Goal: Information Seeking & Learning: Understand process/instructions

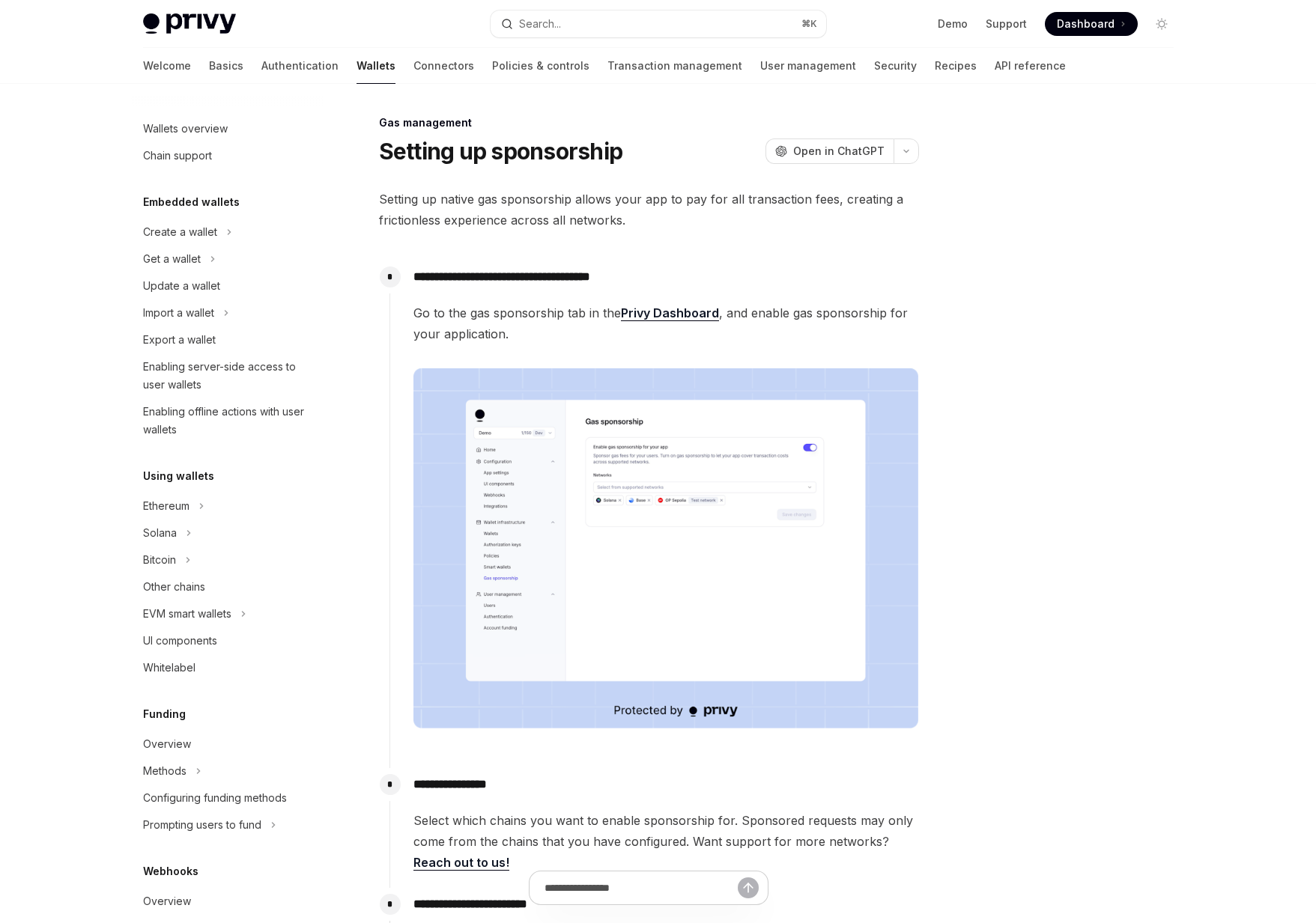
scroll to position [760, 0]
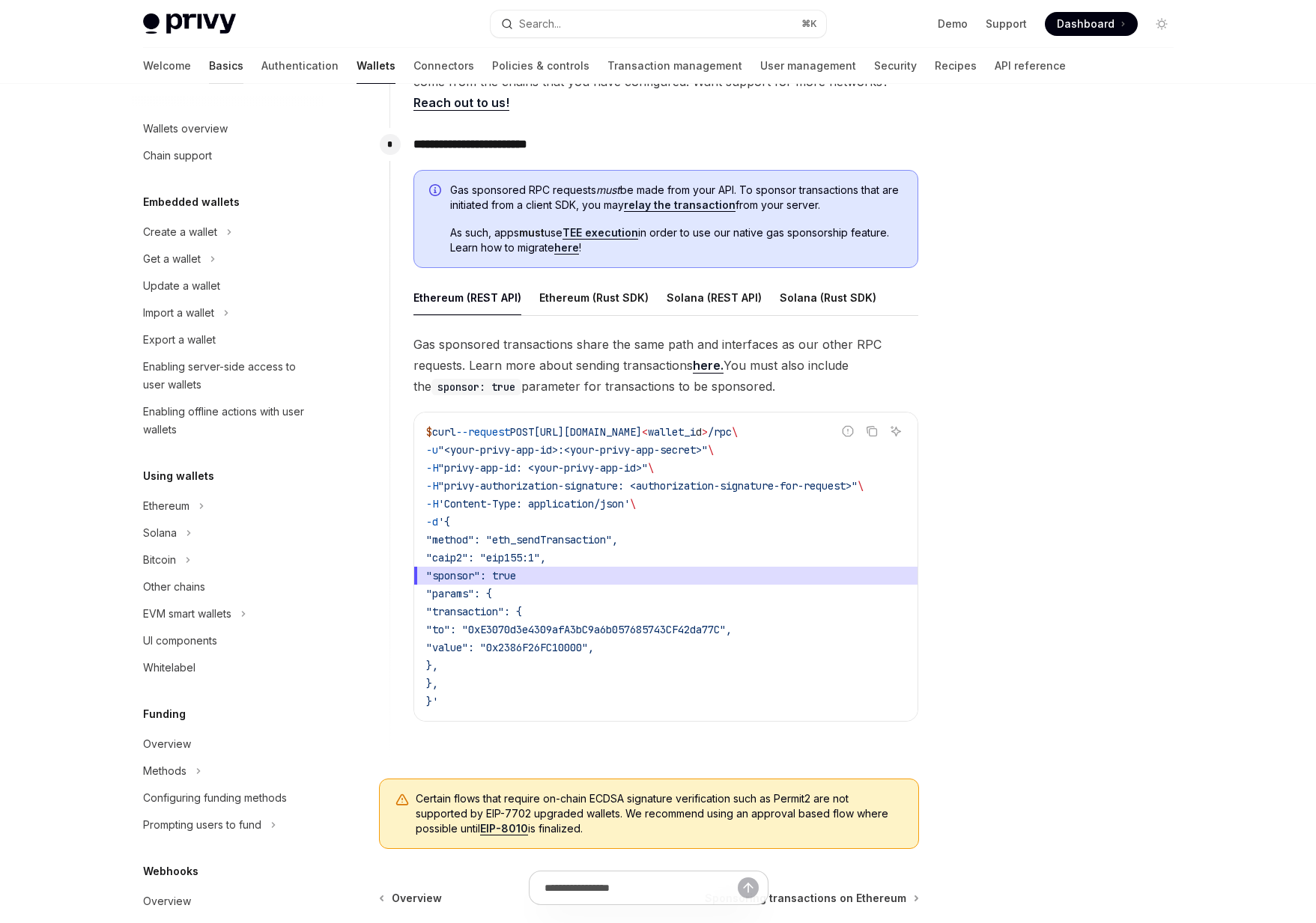
click at [209, 62] on link "Basics" at bounding box center [226, 65] width 34 height 36
type textarea "*"
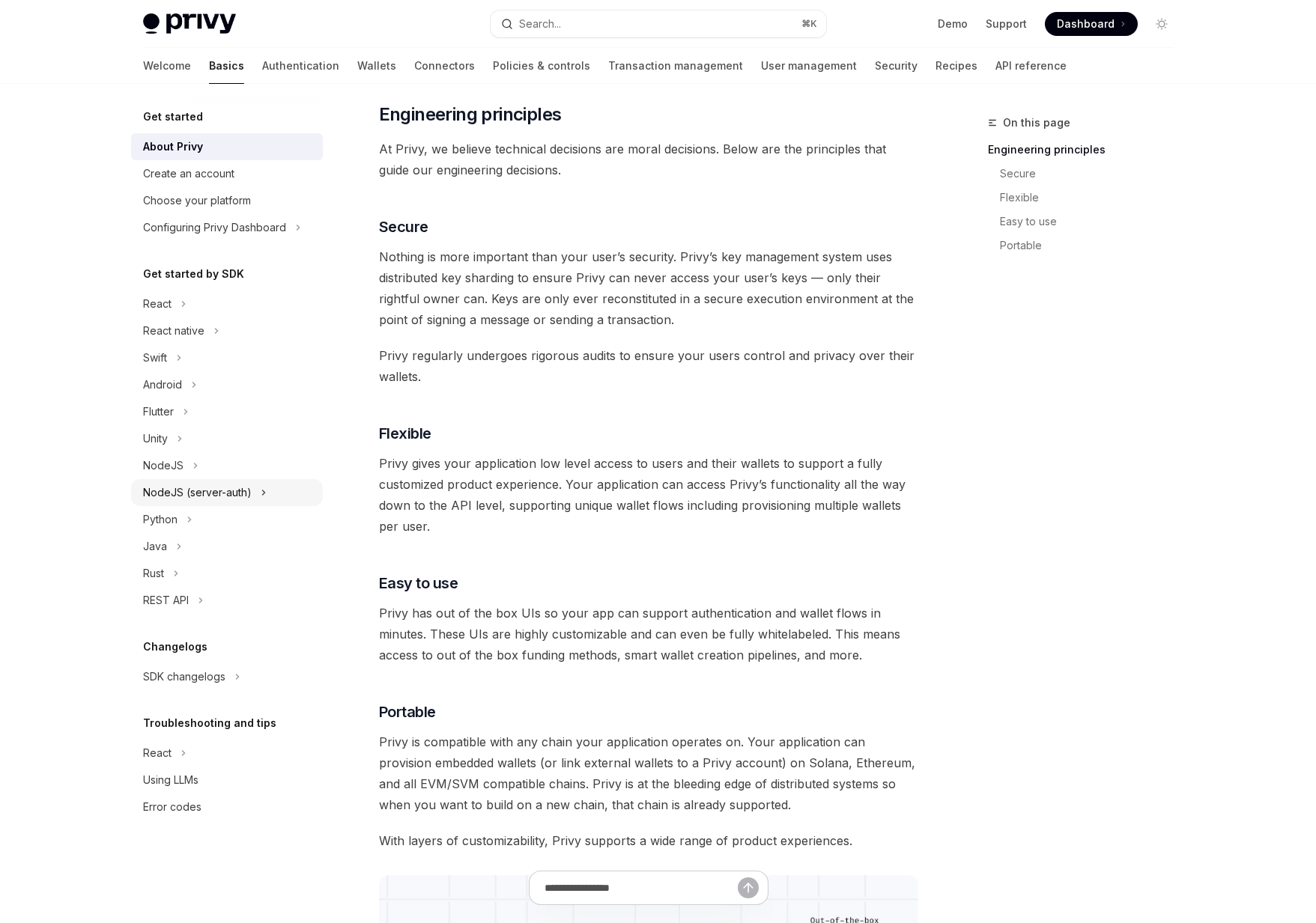
scroll to position [691, 0]
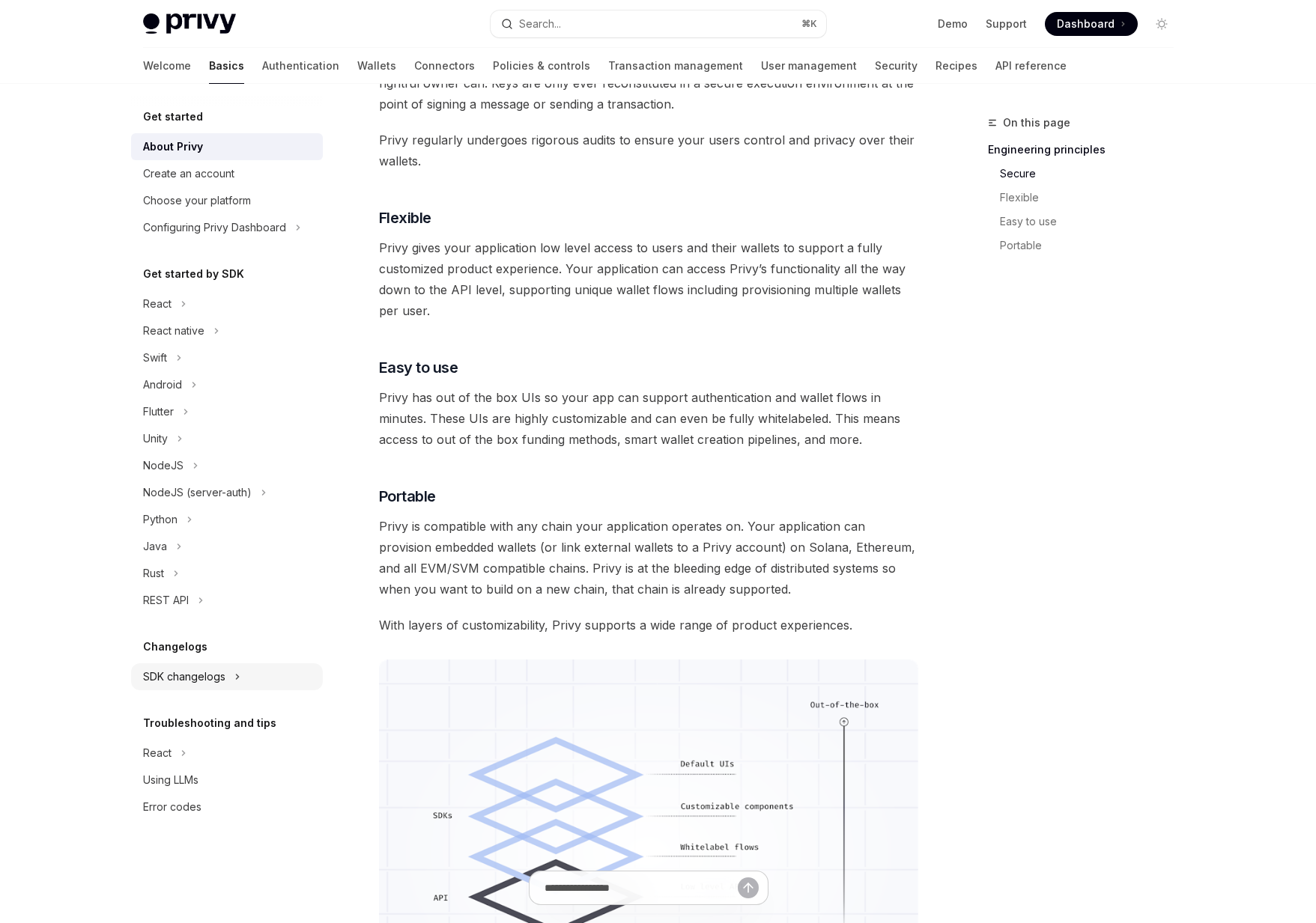
click at [216, 678] on div "SDK changelogs" at bounding box center [183, 677] width 82 height 18
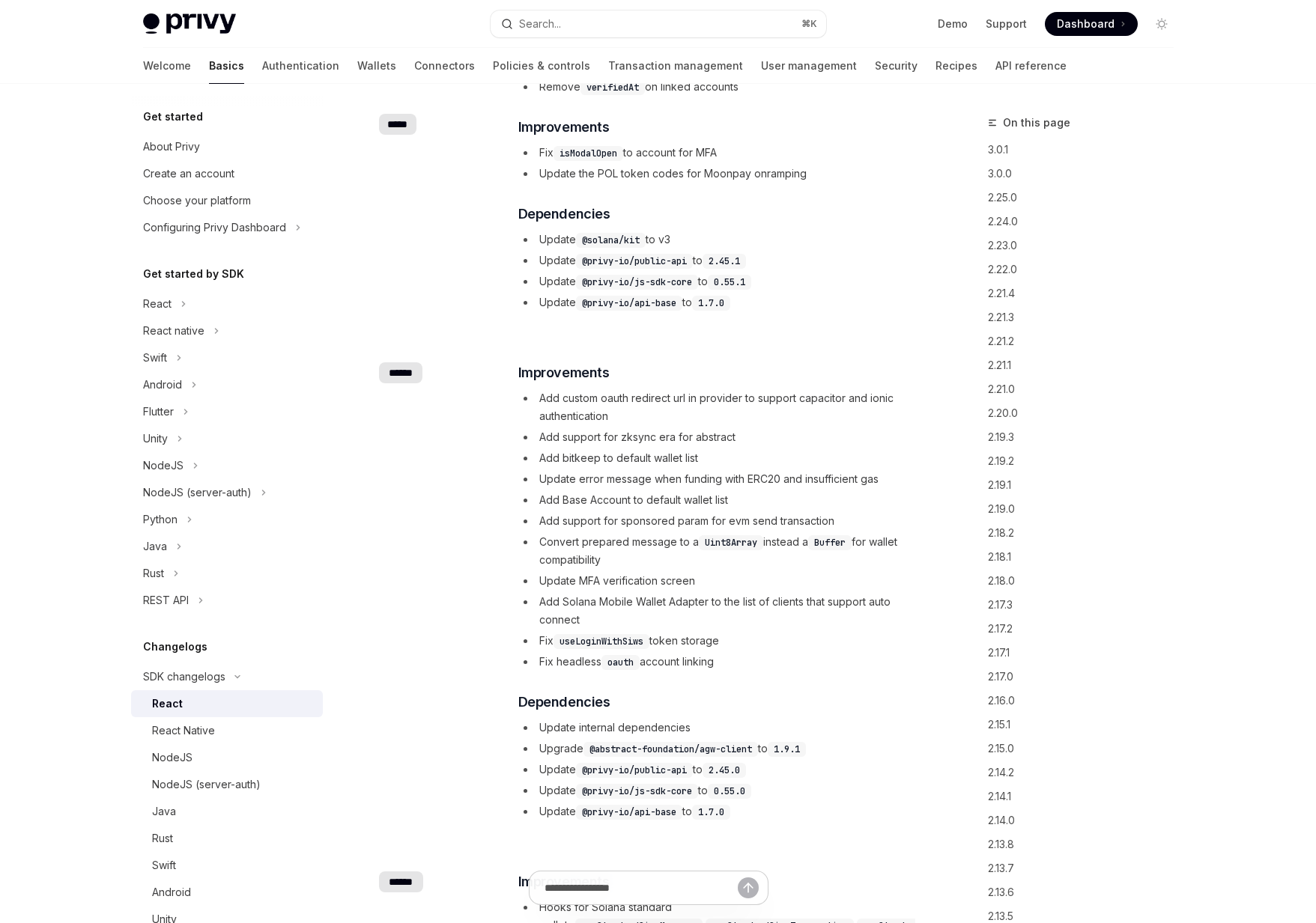
scroll to position [836, 0]
drag, startPoint x: 574, startPoint y: 405, endPoint x: 737, endPoint y: 658, distance: 301.0
click at [737, 658] on ul "Add custom oauth redirect url in provider to support capacitor and ionic authen…" at bounding box center [717, 528] width 399 height 282
click at [737, 658] on li "Fix headless oauth account linking" at bounding box center [717, 660] width 399 height 18
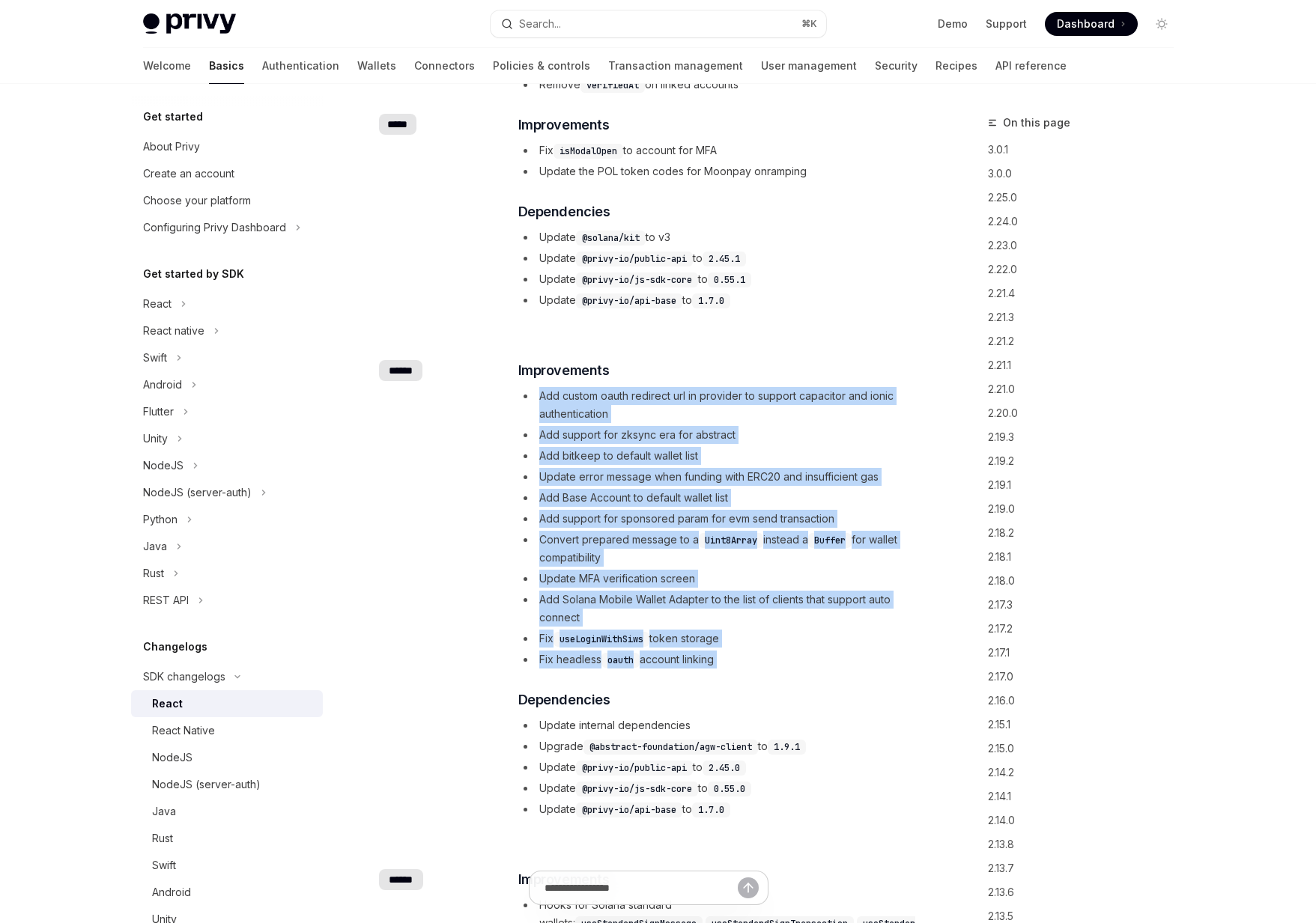
drag, startPoint x: 737, startPoint y: 658, endPoint x: 546, endPoint y: 399, distance: 321.8
click at [546, 399] on ul "Add custom oauth redirect url in provider to support capacitor and ionic authen…" at bounding box center [717, 528] width 399 height 282
click at [546, 399] on li "Add custom oauth redirect url in provider to support capacitor and ionic authen…" at bounding box center [717, 404] width 399 height 36
drag, startPoint x: 546, startPoint y: 399, endPoint x: 814, endPoint y: 679, distance: 387.6
click at [814, 679] on div "​ Improvements Add custom oauth redirect url in provider to support capacitor a…" at bounding box center [717, 589] width 399 height 458
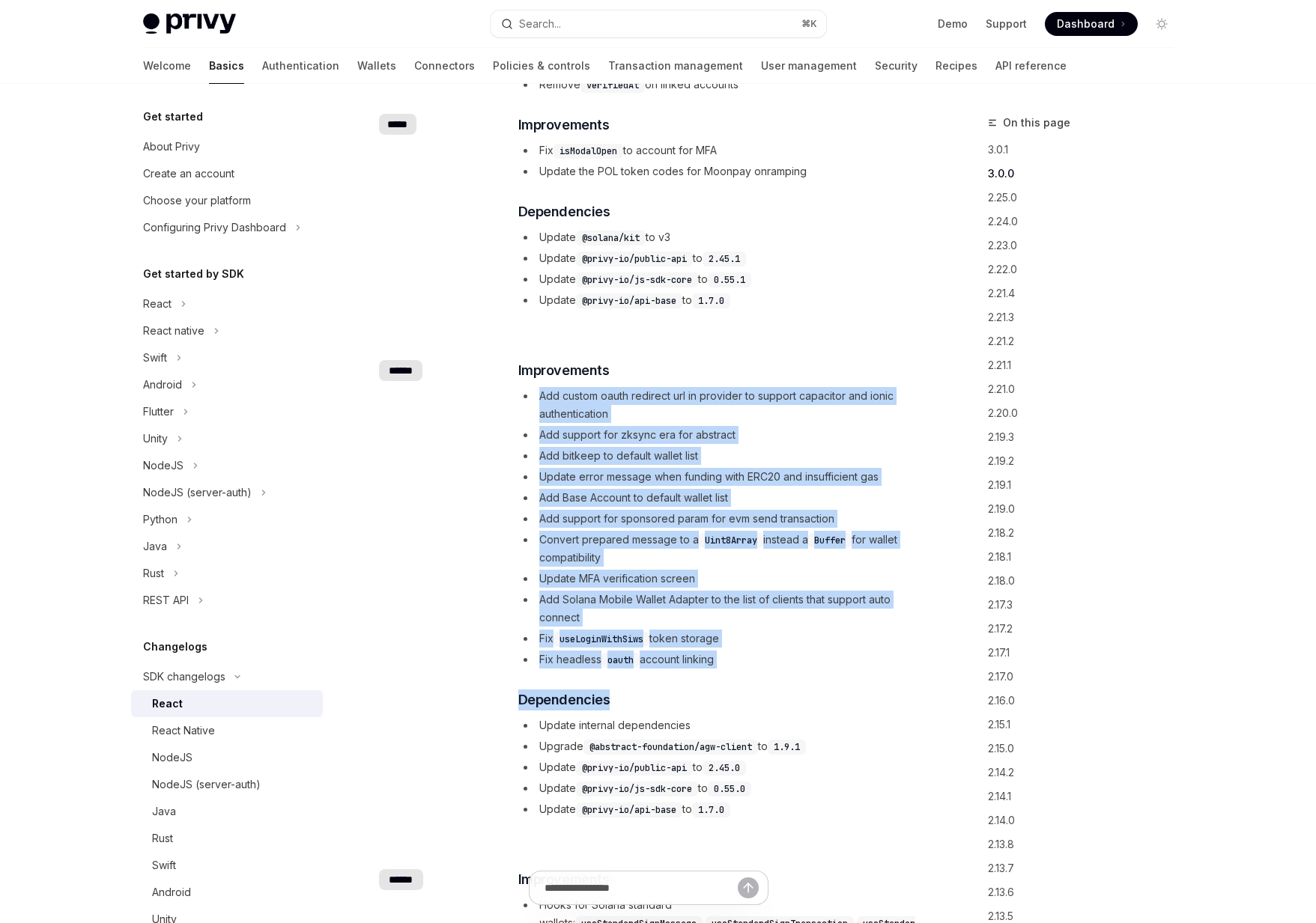
scroll to position [0, 0]
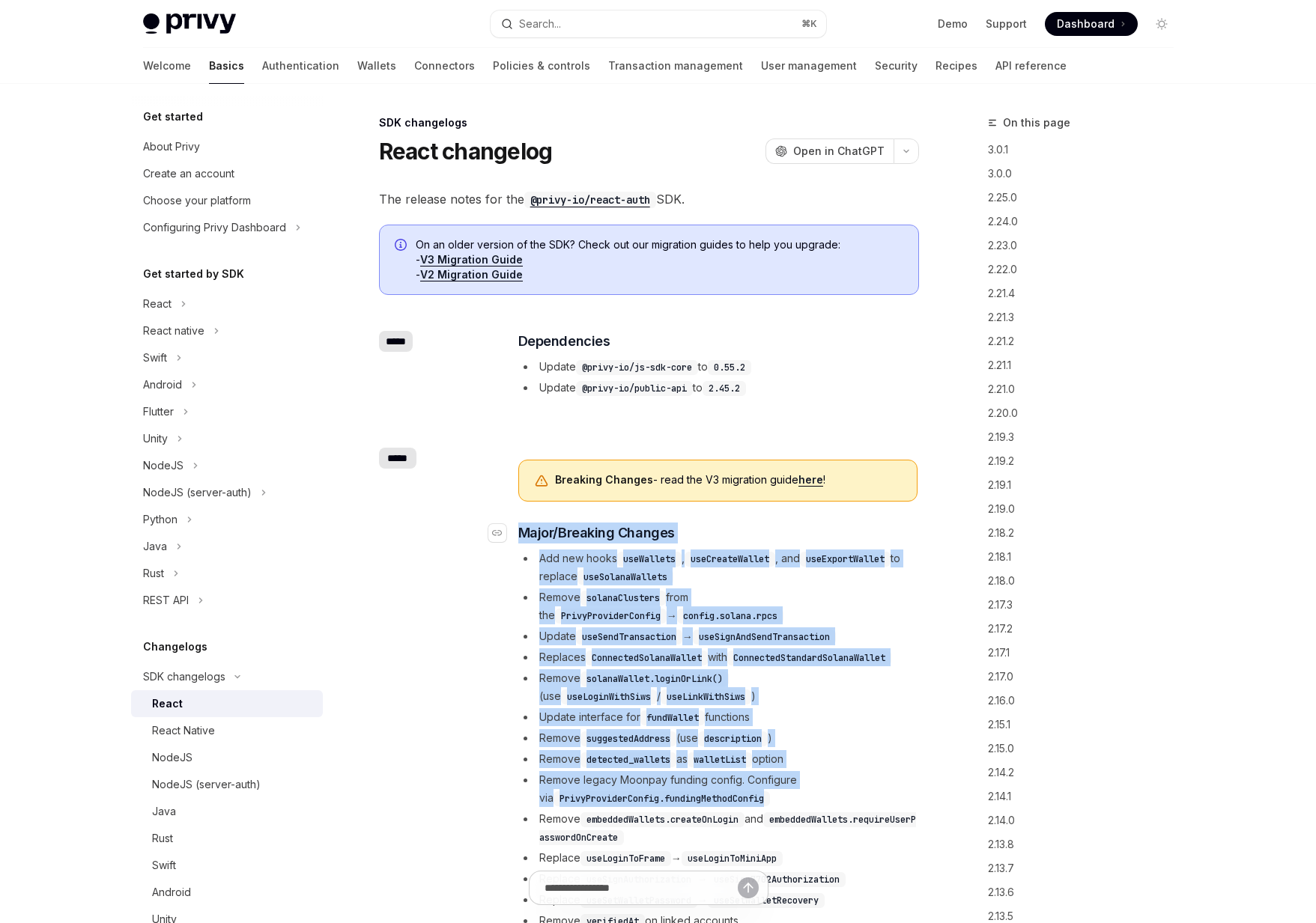
drag, startPoint x: 793, startPoint y: 794, endPoint x: 522, endPoint y: 525, distance: 381.8
click at [522, 525] on div "Breaking Changes - read the V3 migration guide here ! ​ Major/Breaking Changes …" at bounding box center [717, 802] width 399 height 685
click at [524, 522] on span "Major/Breaking Changes" at bounding box center [596, 532] width 157 height 21
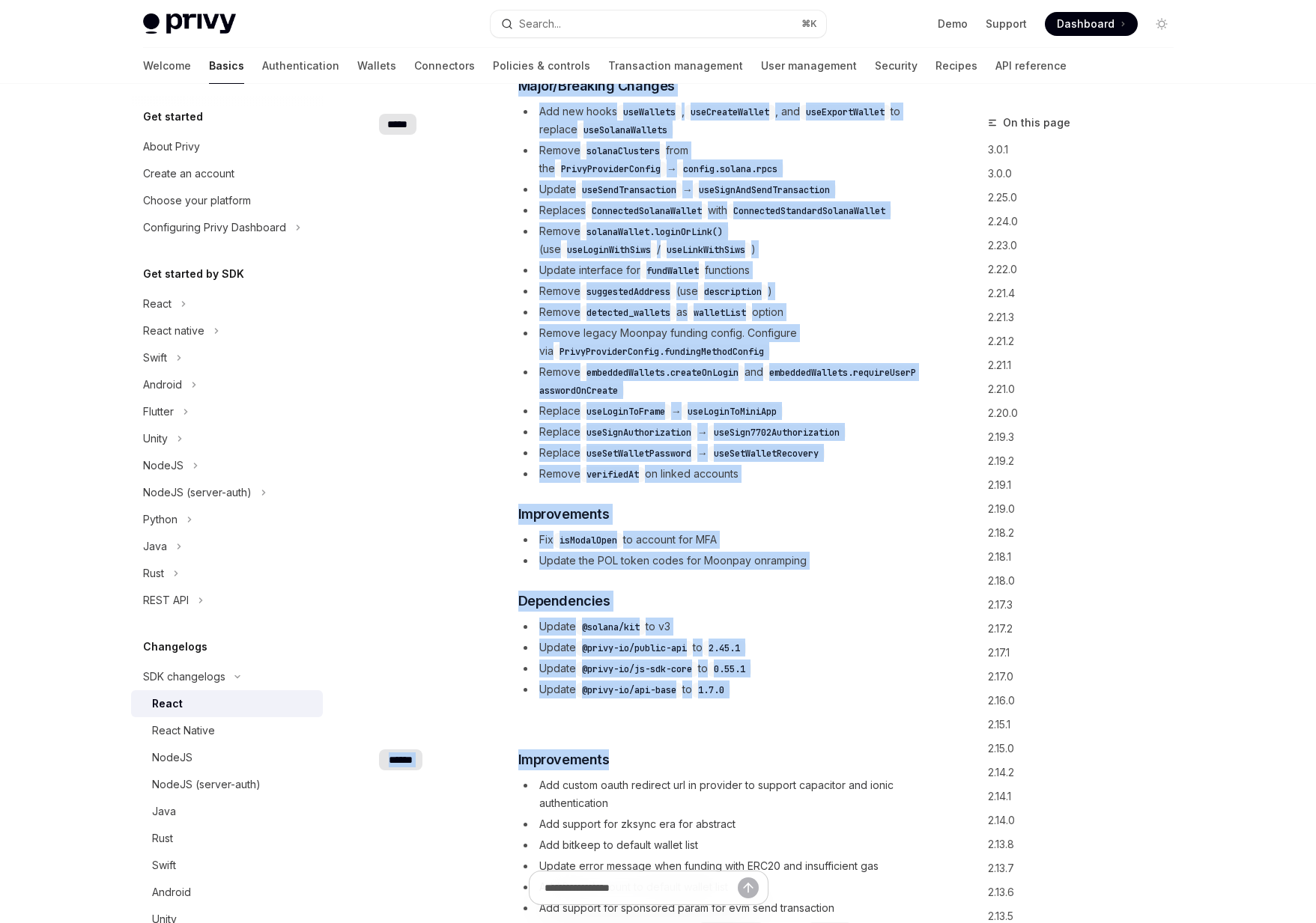
drag, startPoint x: 524, startPoint y: 522, endPoint x: 781, endPoint y: 742, distance: 338.3
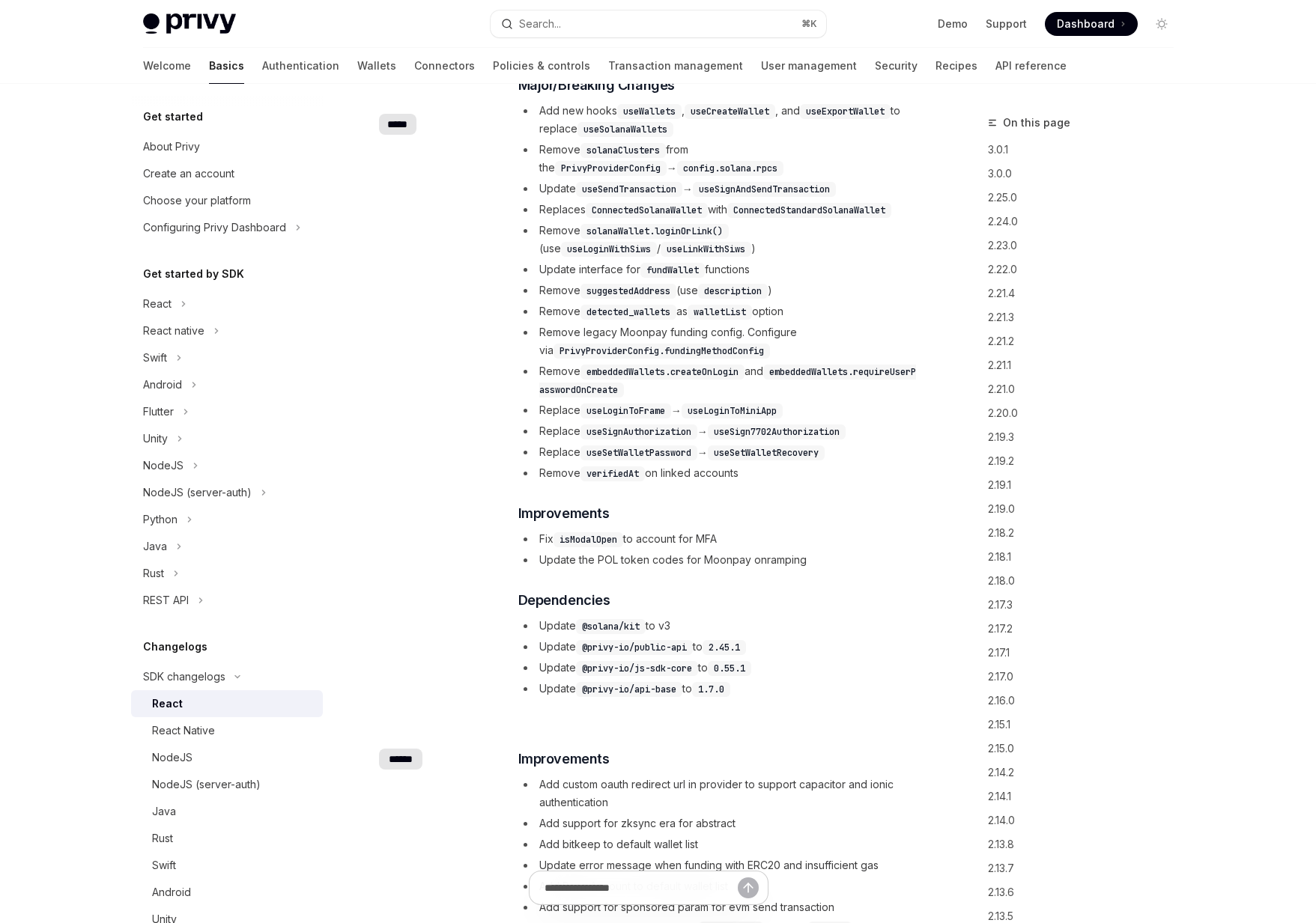
click at [826, 706] on div "​ ***** Breaking Changes - read the V3 migration guide here ! ​ Major/Breaking …" at bounding box center [649, 350] width 540 height 749
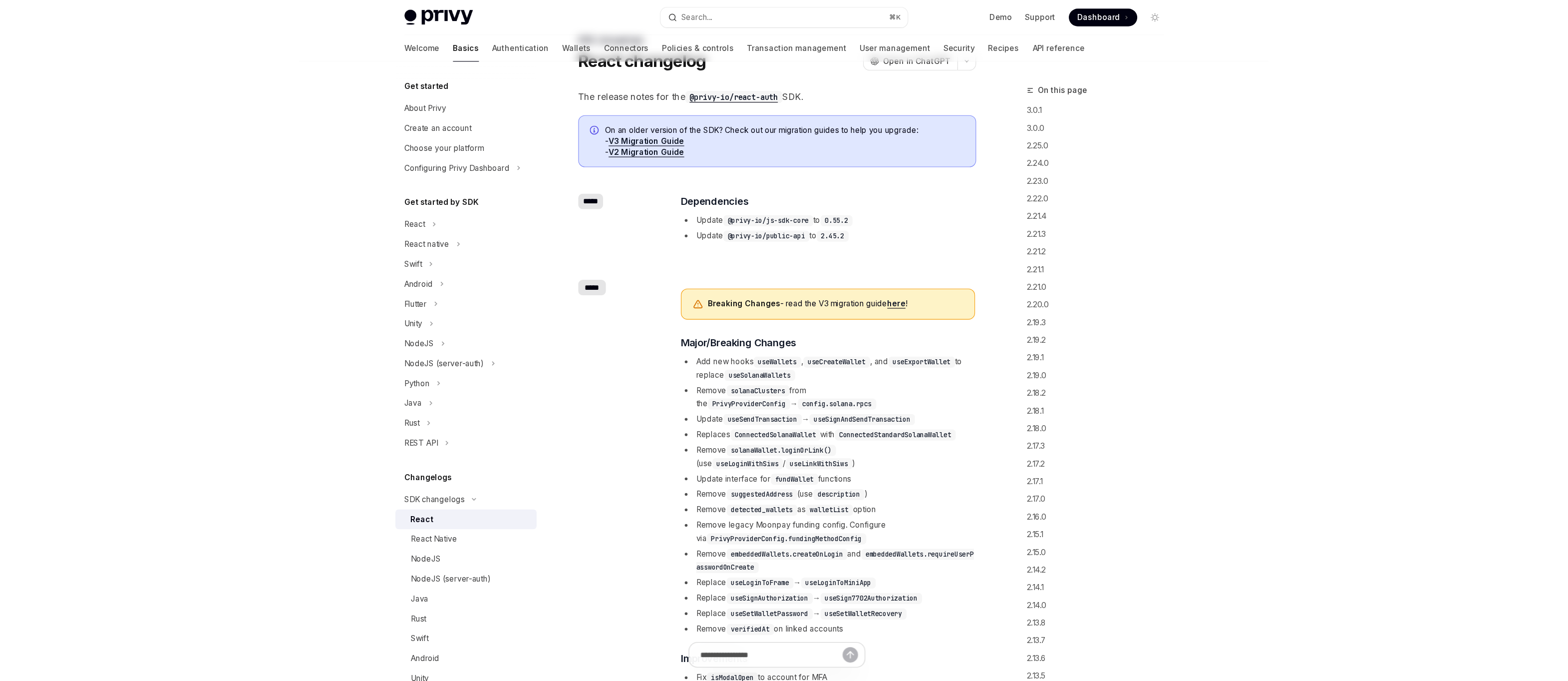
scroll to position [137, 0]
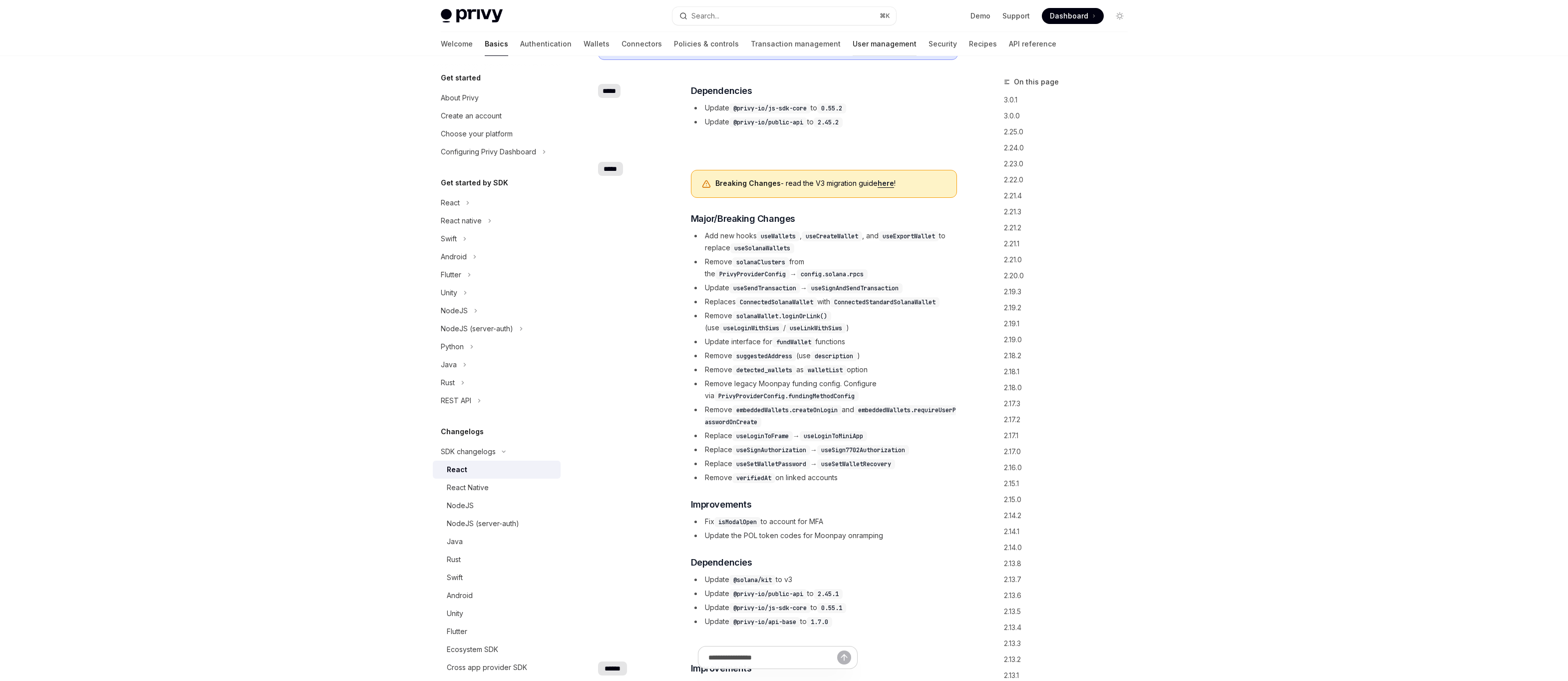
click at [852, 43] on link "User management" at bounding box center [884, 44] width 64 height 24
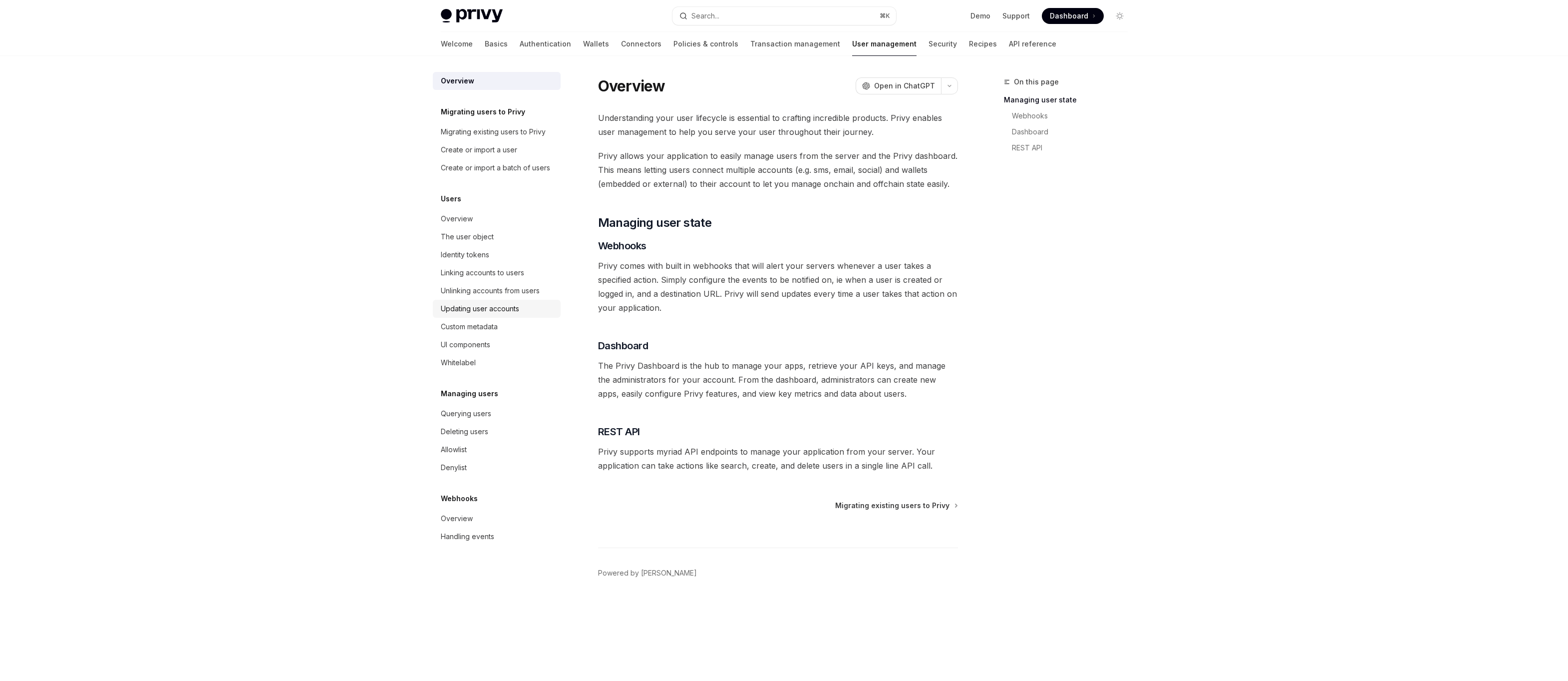
click at [459, 304] on div "Updating user accounts" at bounding box center [480, 309] width 79 height 12
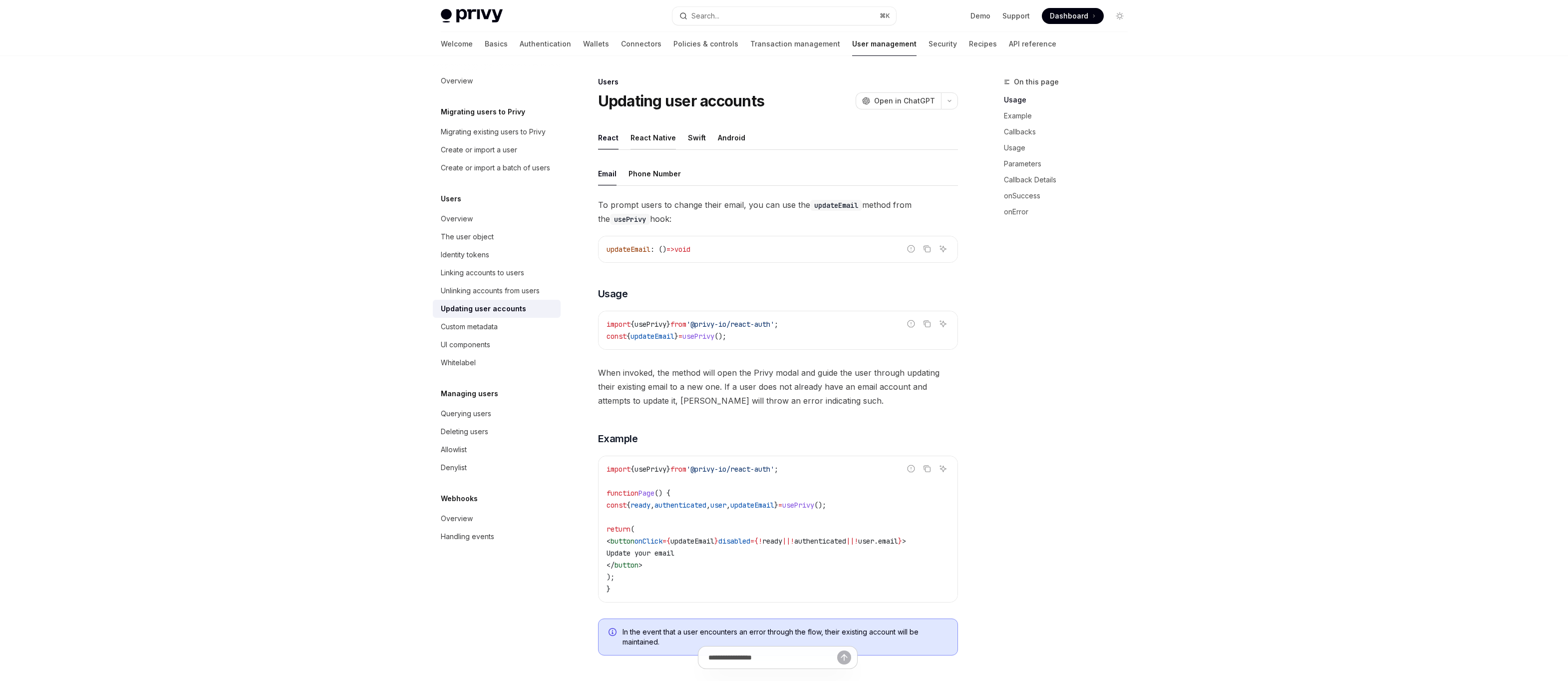
click at [661, 136] on div "React Native" at bounding box center [653, 138] width 45 height 23
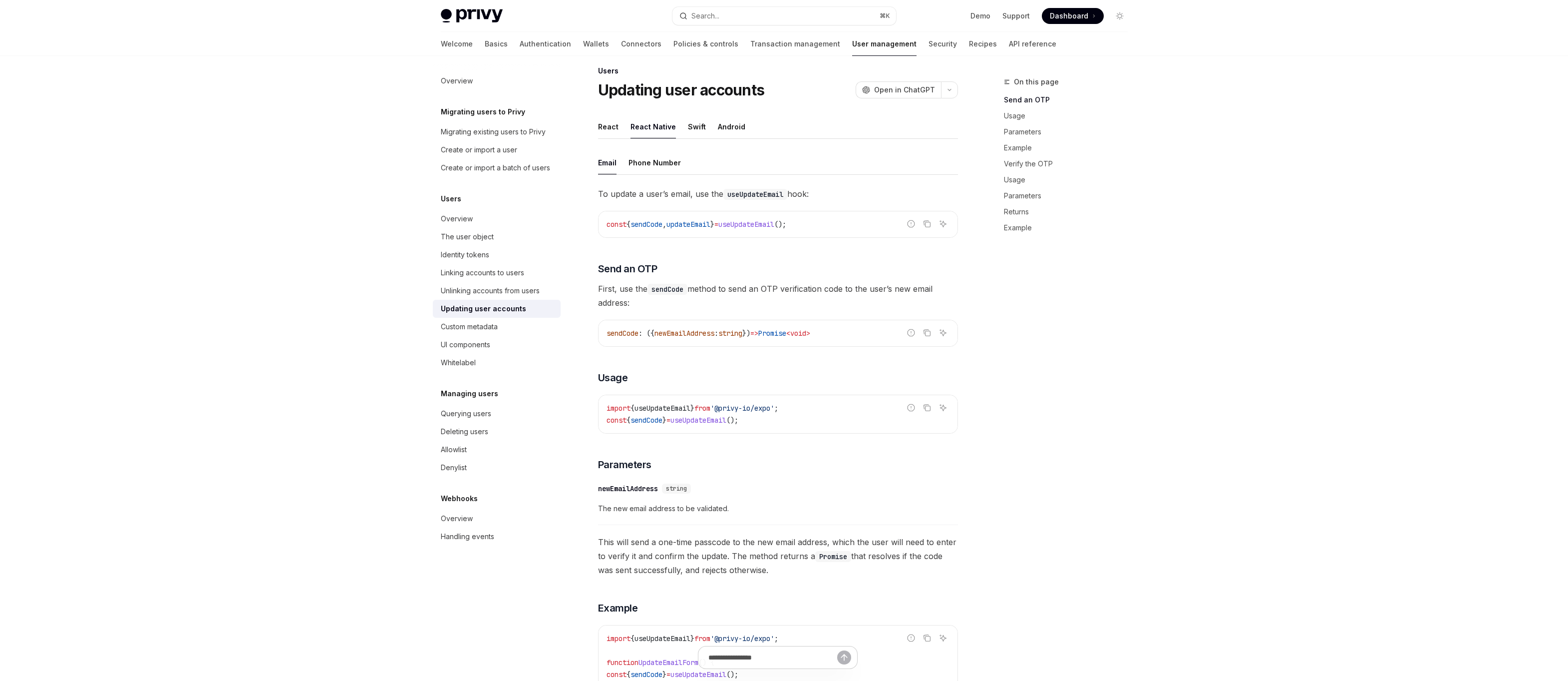
scroll to position [6, 0]
click at [774, 227] on span "useUpdateEmail" at bounding box center [746, 230] width 56 height 9
copy span "useUpdateEmail"
type textarea "*"
